Goal: Find specific page/section: Find specific page/section

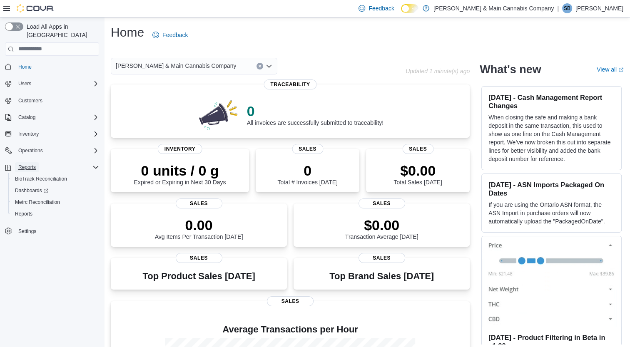
click at [32, 164] on span "Reports" at bounding box center [26, 167] width 17 height 7
click at [40, 162] on div "Reports" at bounding box center [57, 167] width 84 height 10
click at [19, 211] on span "Reports" at bounding box center [23, 214] width 17 height 7
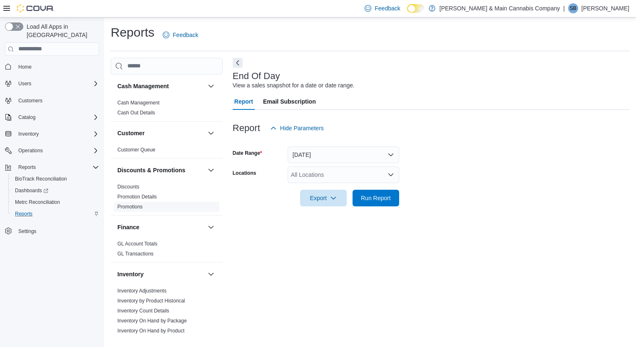
scroll to position [42, 0]
